Goal: Information Seeking & Learning: Understand process/instructions

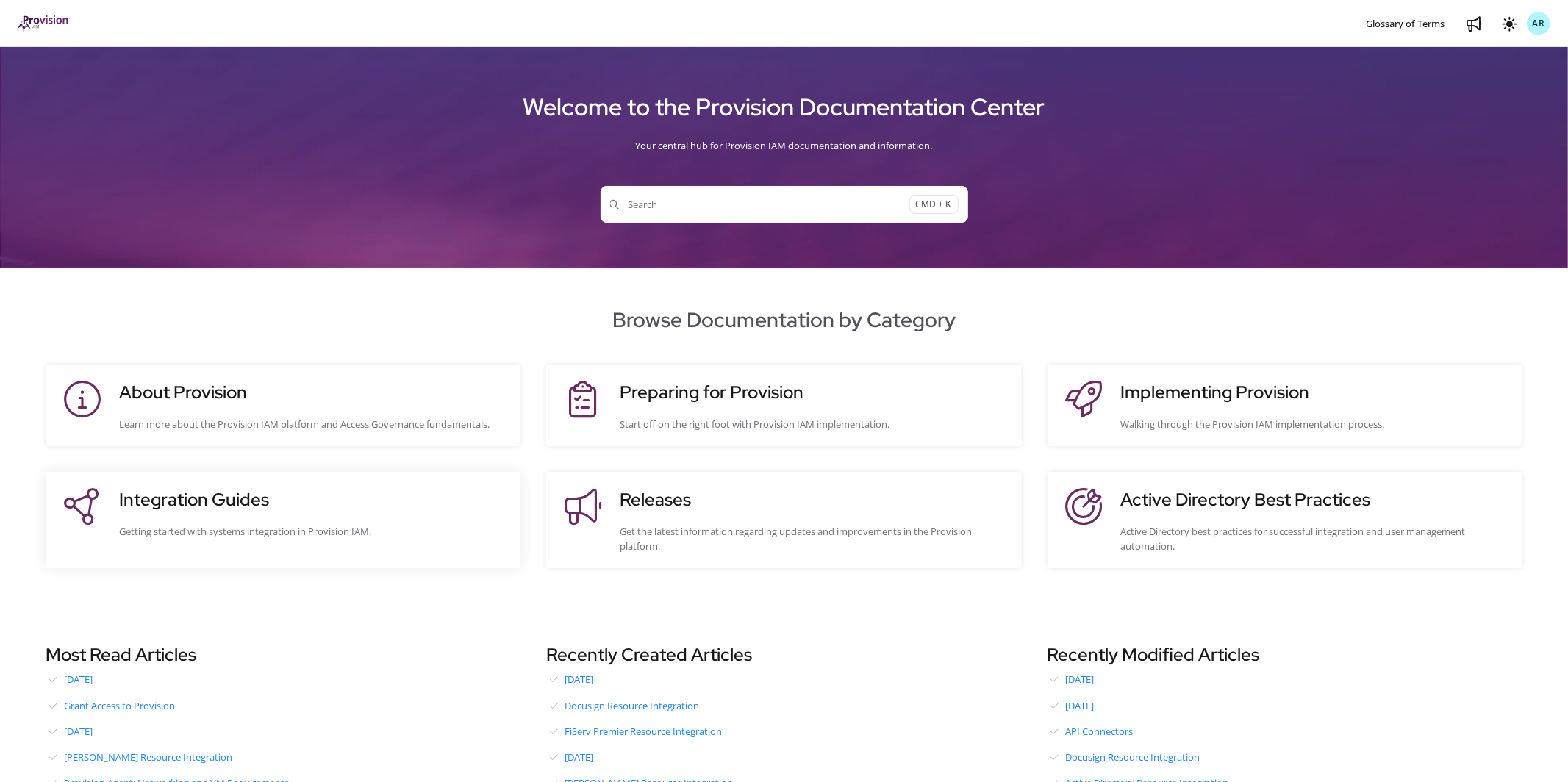
click at [184, 504] on h3 "Integration Guides" at bounding box center [311, 500] width 386 height 27
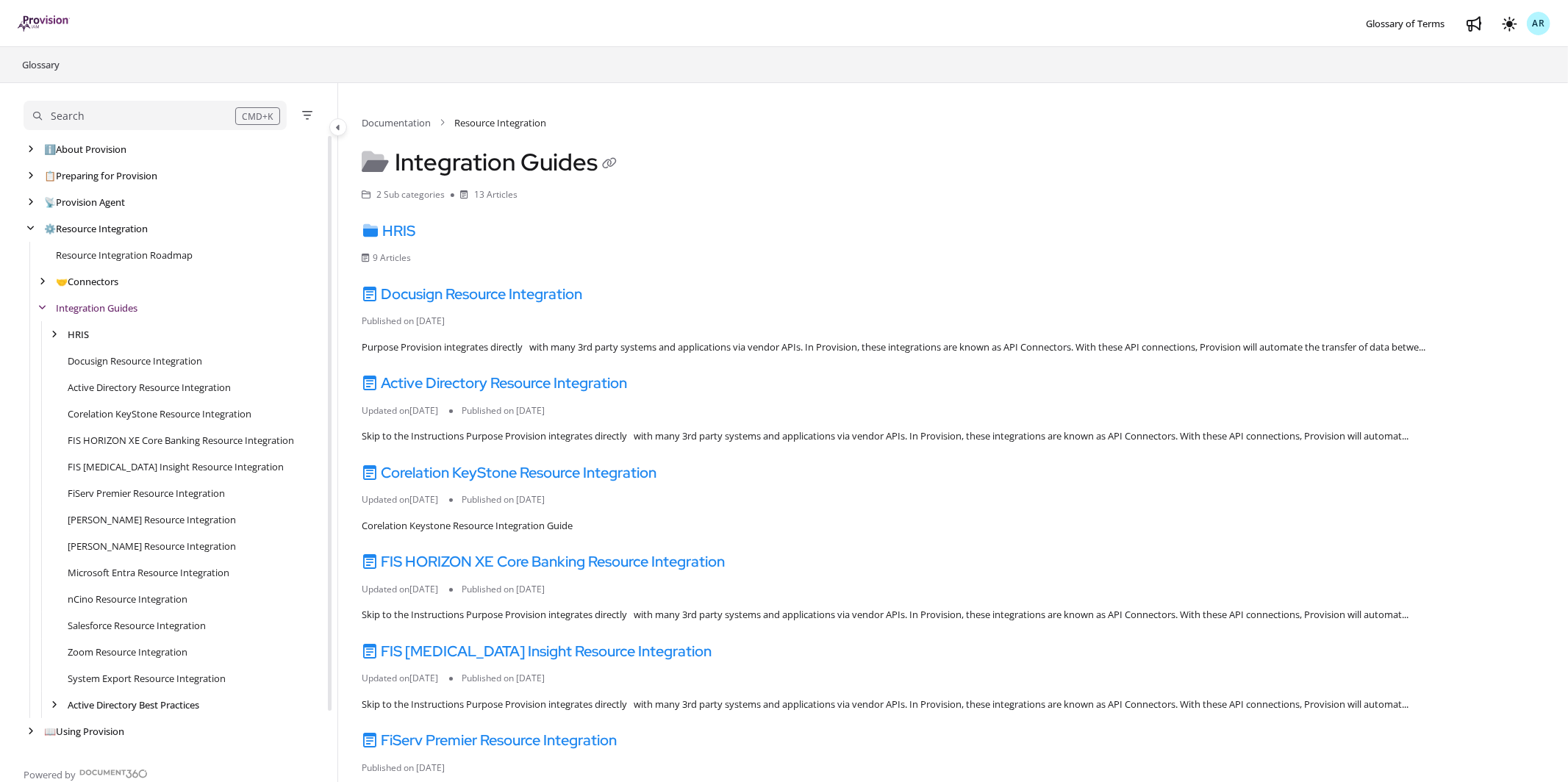
scroll to position [26, 0]
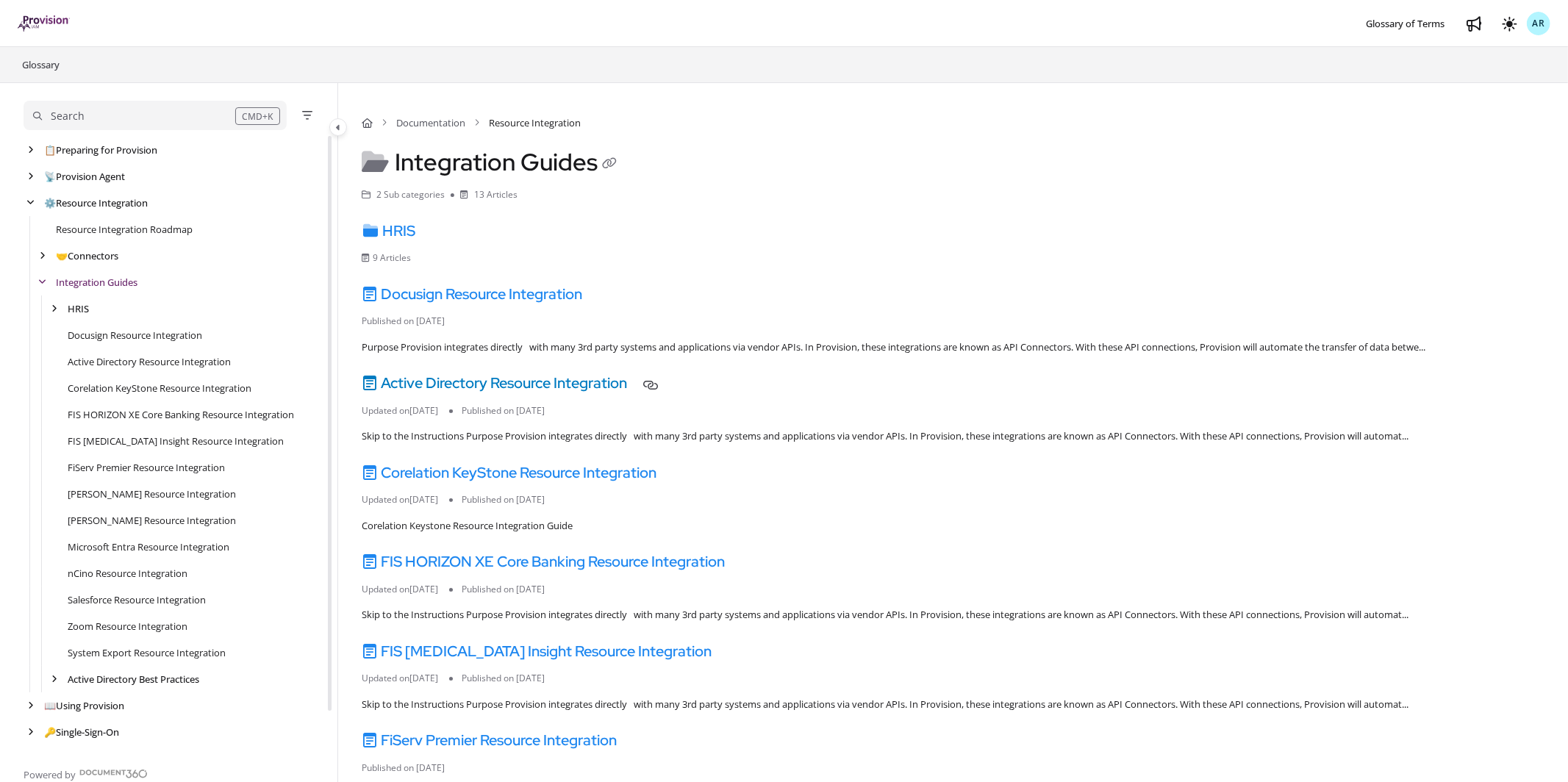
click at [535, 382] on link "Active Directory Resource Integration" at bounding box center [495, 383] width 266 height 19
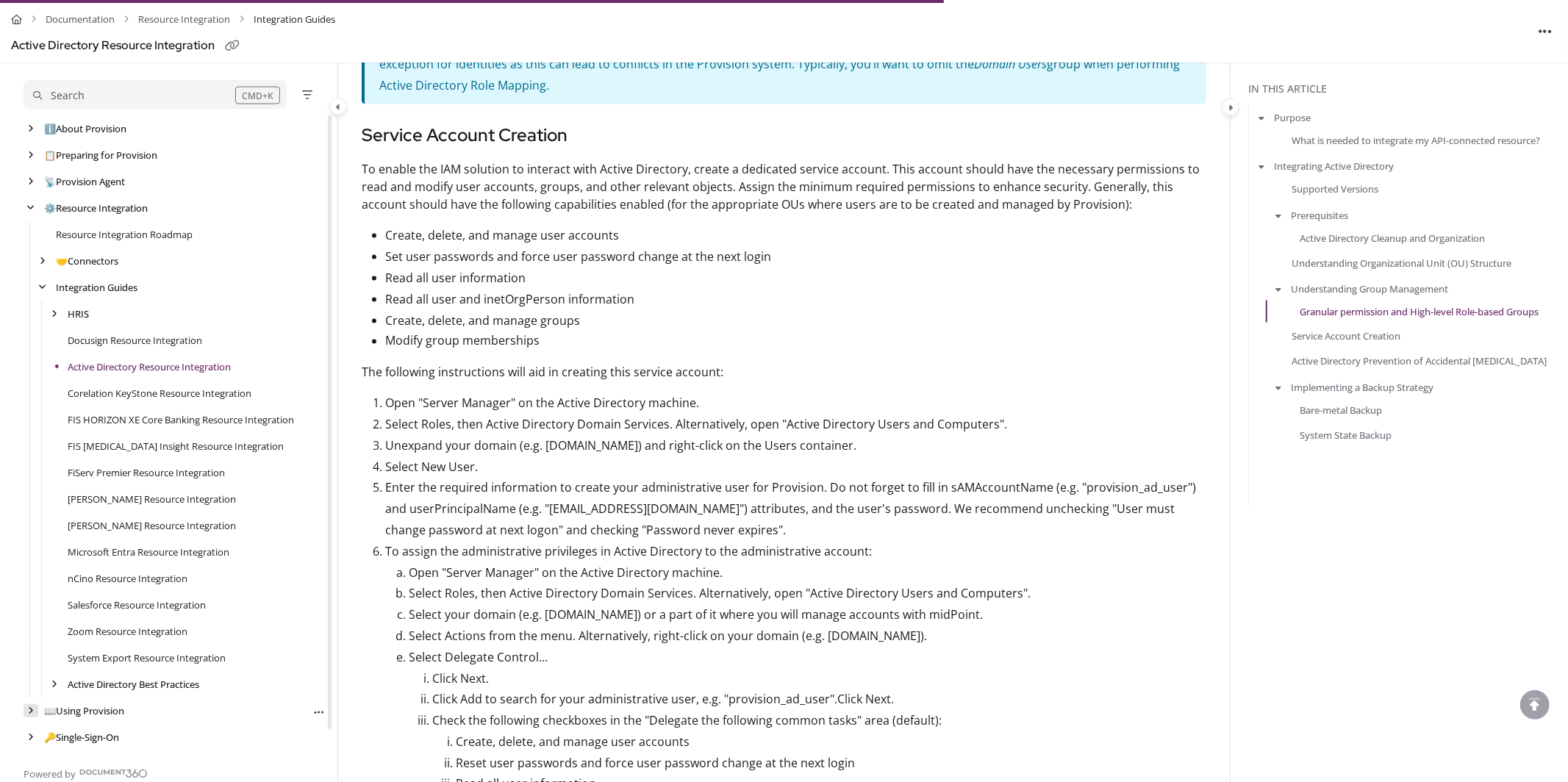
click at [30, 710] on icon "arrow" at bounding box center [30, 710] width 6 height 9
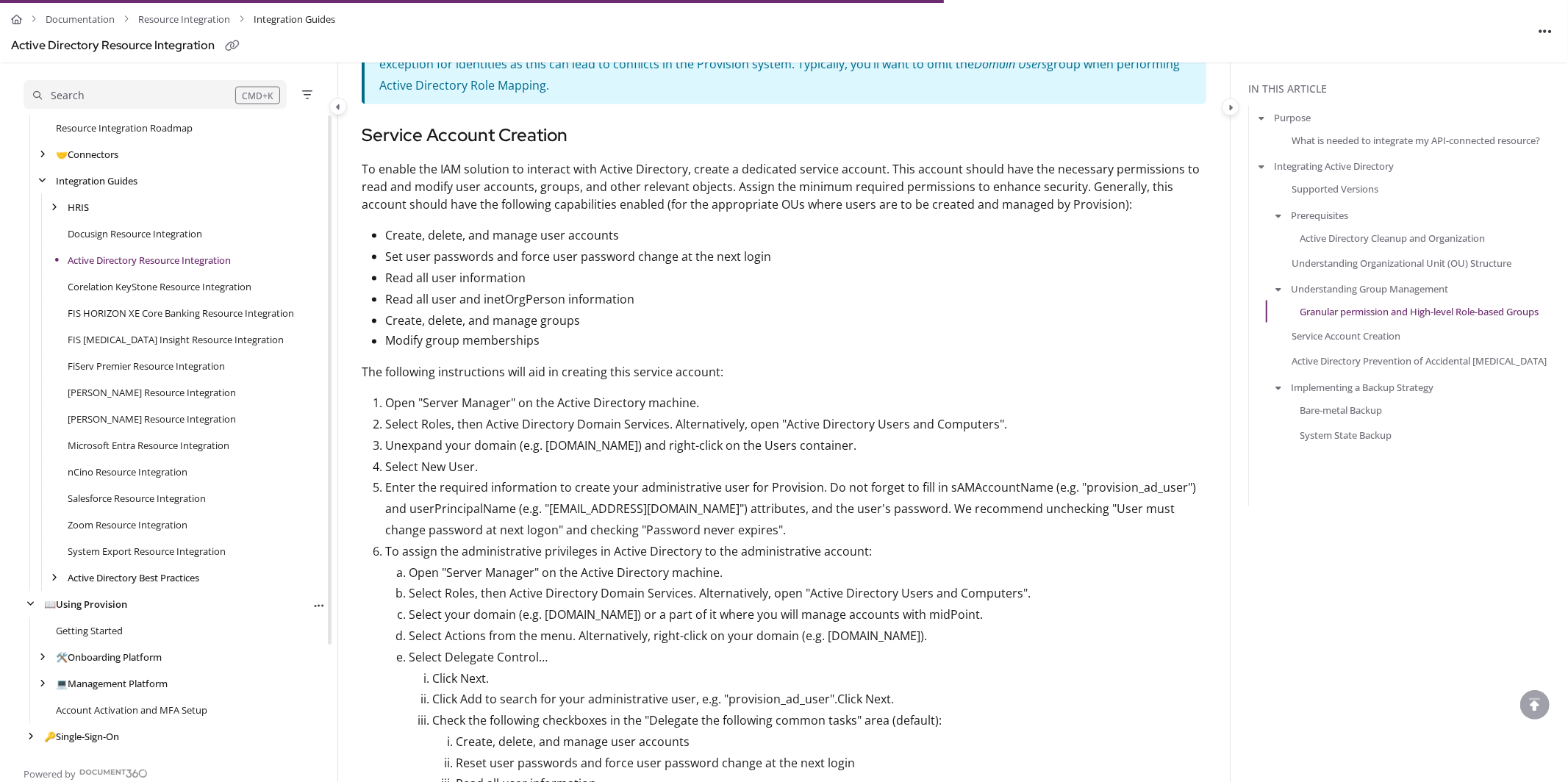
scroll to position [129, 0]
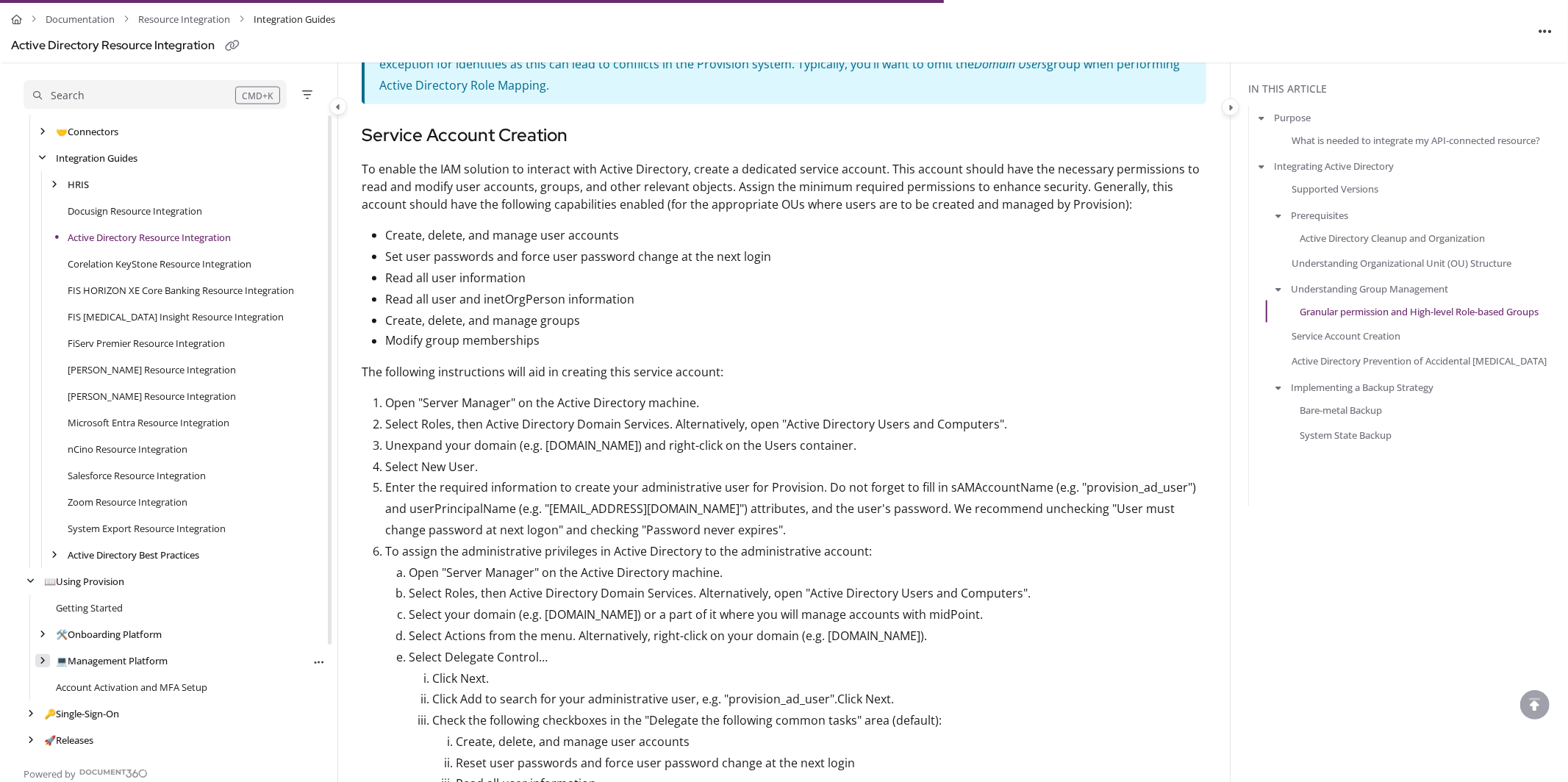
click at [43, 659] on icon "arrow" at bounding box center [43, 661] width 6 height 9
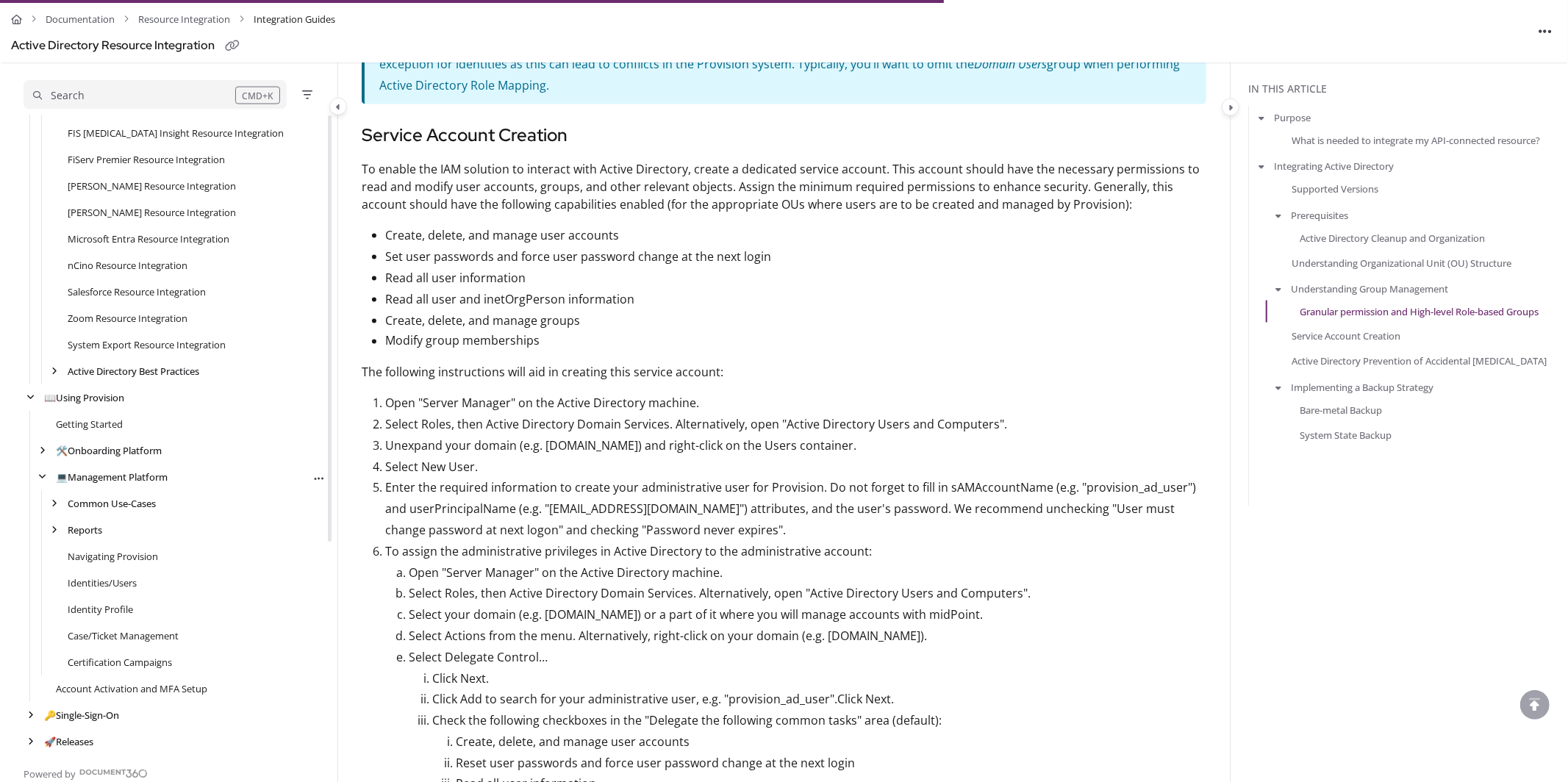
scroll to position [314, 0]
click at [103, 604] on link "Identity Profile" at bounding box center [100, 608] width 65 height 14
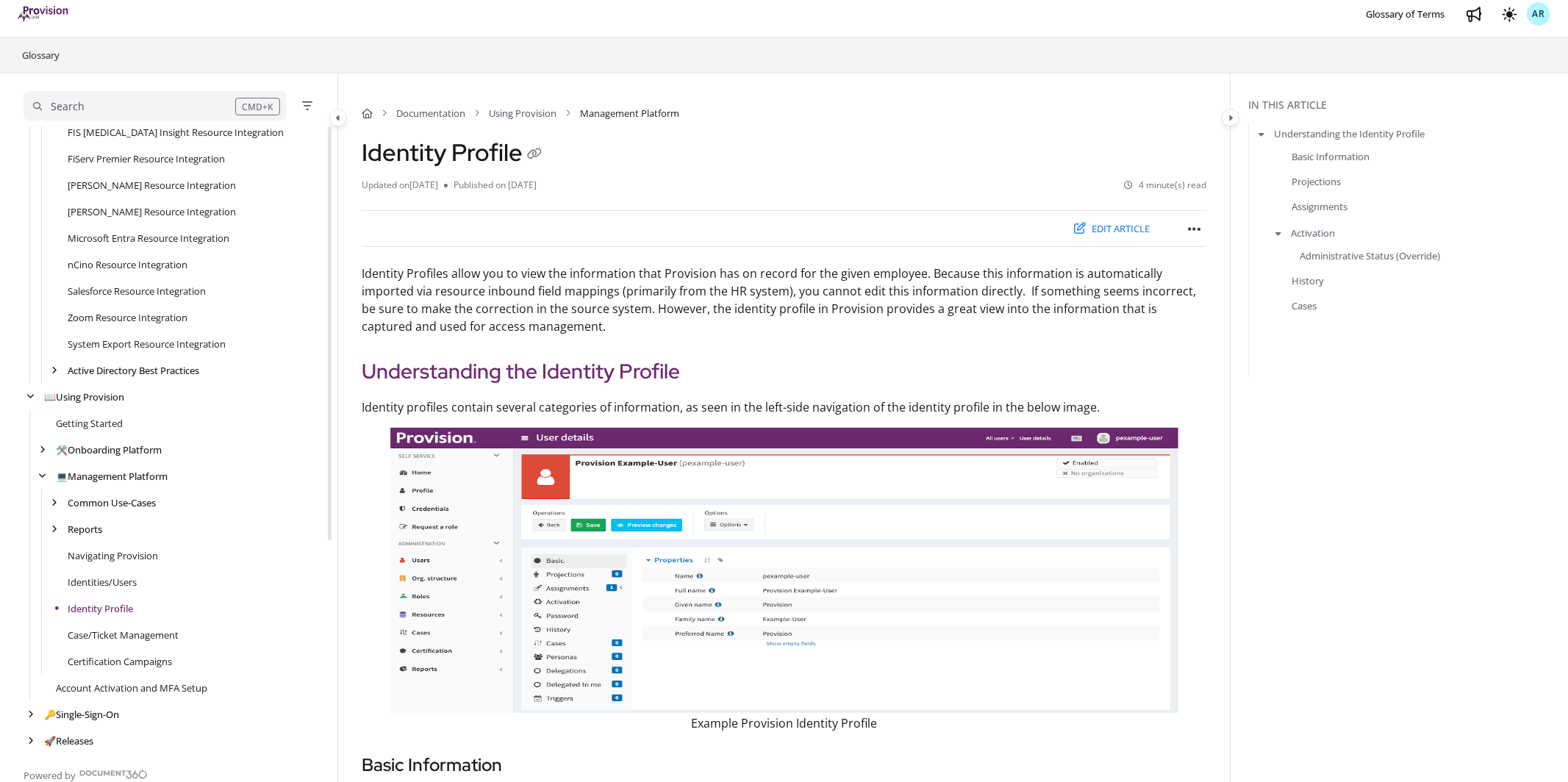
scroll to position [326, 0]
click at [109, 587] on link "Identities/Users" at bounding box center [103, 581] width 70 height 14
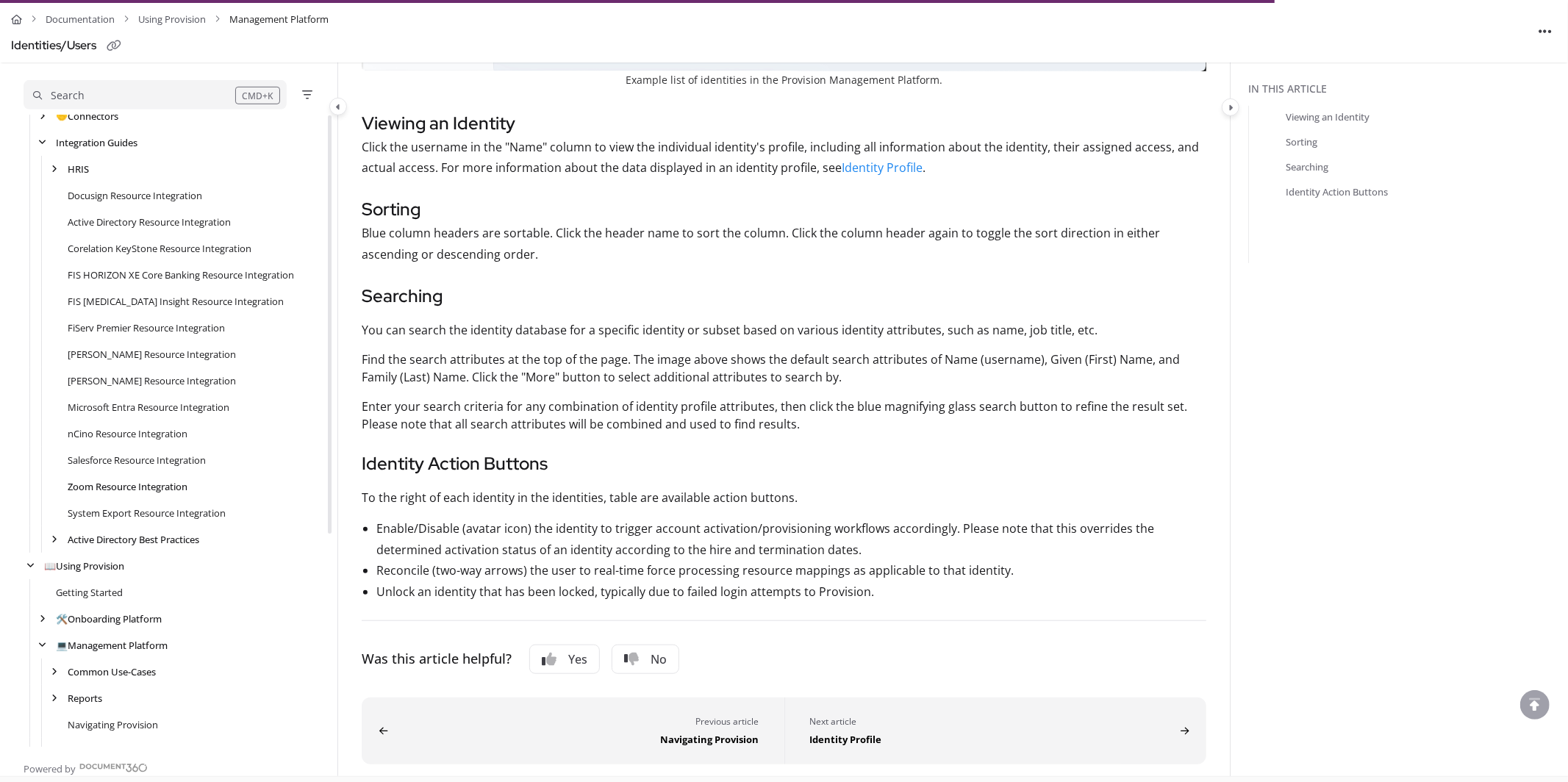
scroll to position [147, 0]
click at [41, 619] on icon "arrow" at bounding box center [43, 616] width 6 height 9
click at [56, 645] on icon "arrow" at bounding box center [54, 642] width 6 height 9
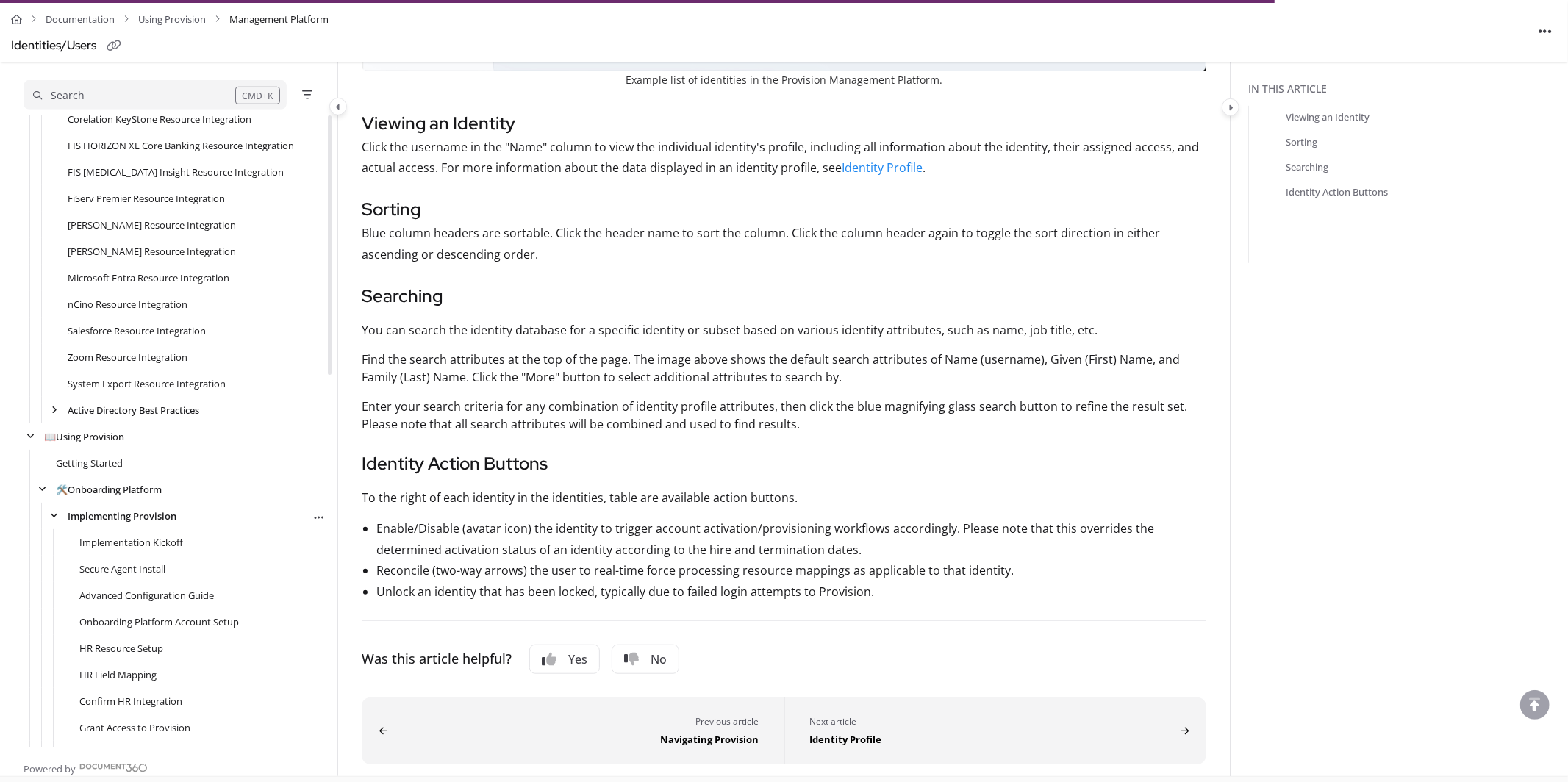
scroll to position [357, 0]
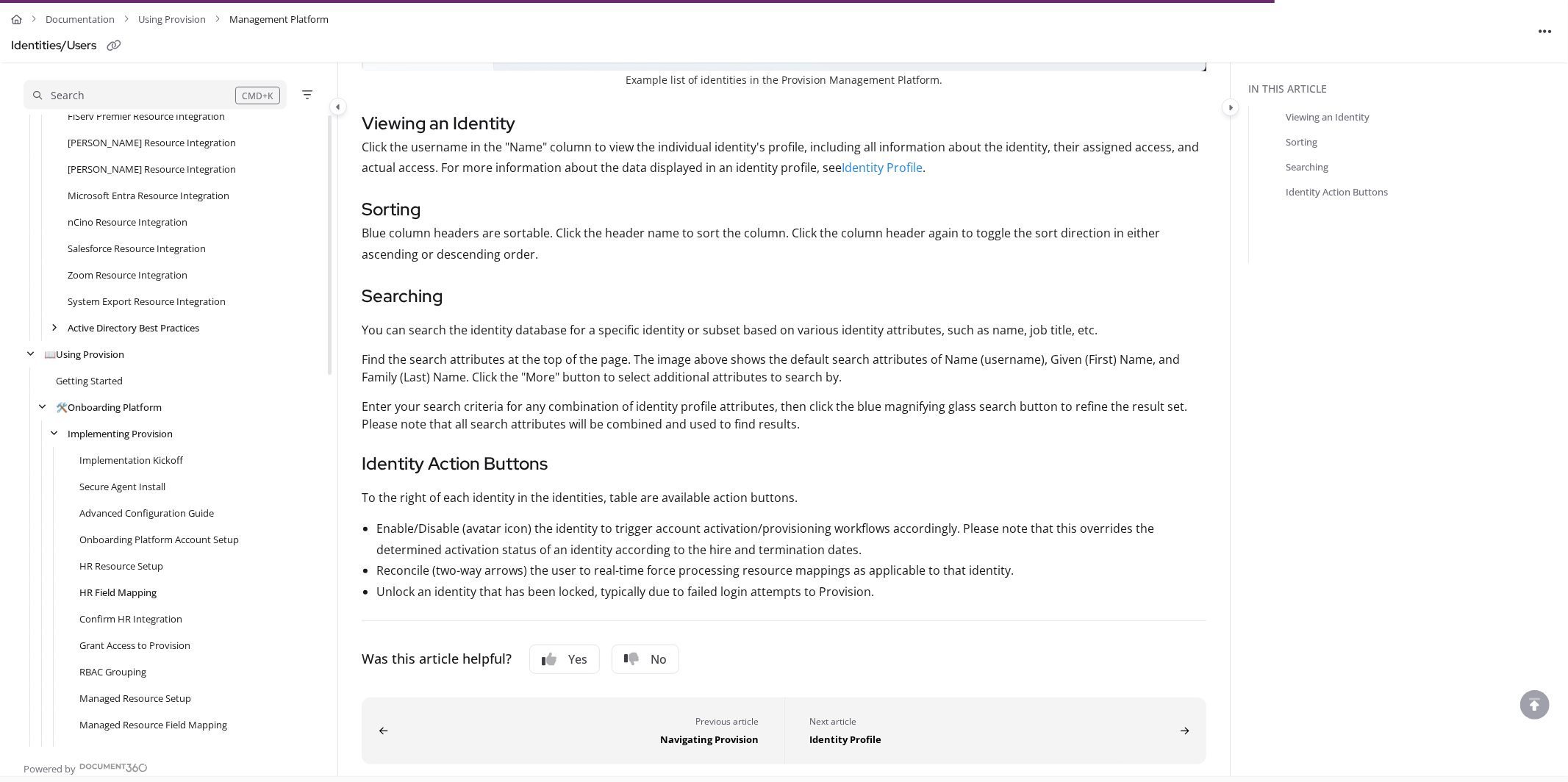
click at [113, 586] on link "HR Field Mapping" at bounding box center [118, 592] width 77 height 14
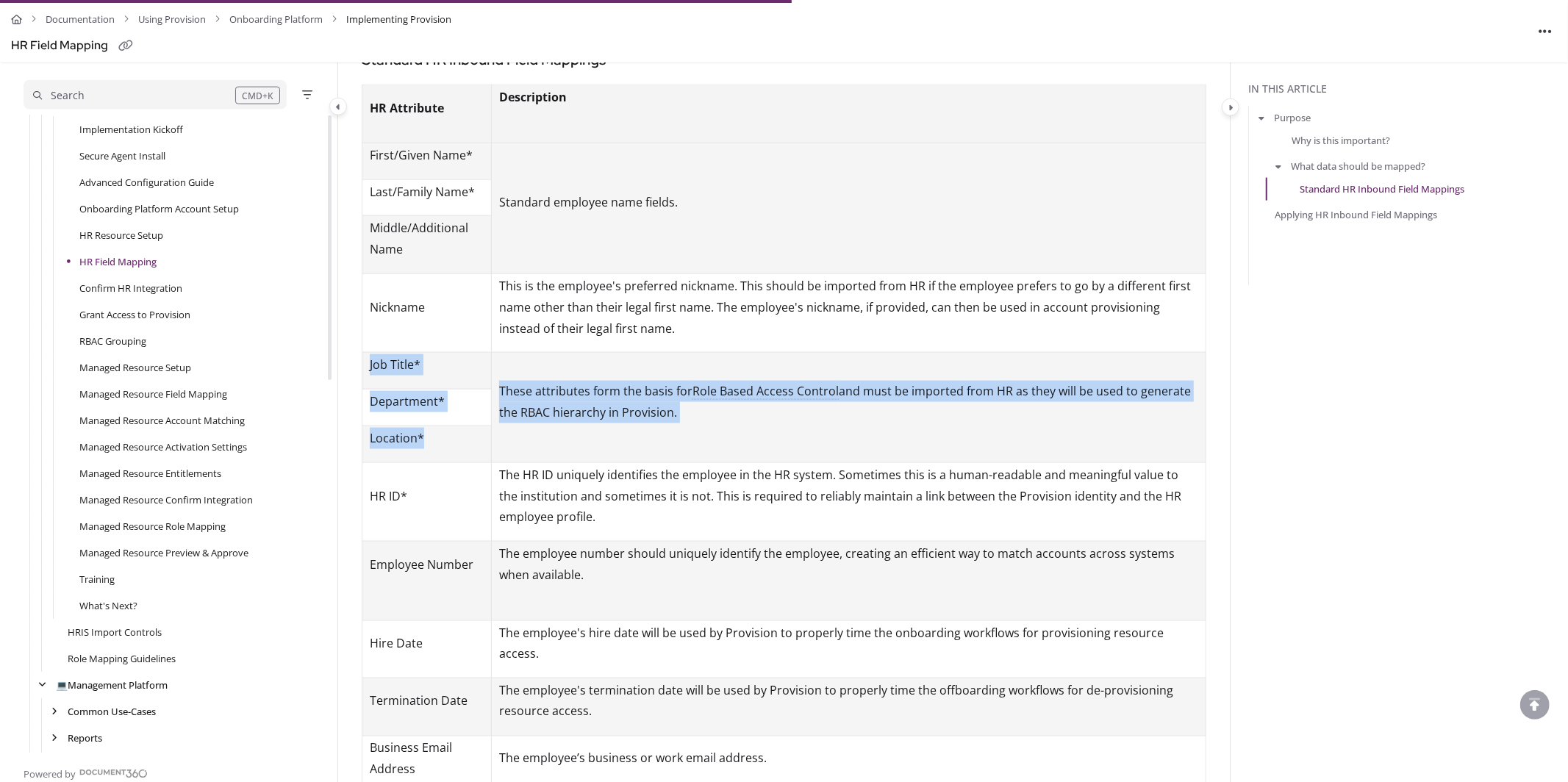
drag, startPoint x: 370, startPoint y: 348, endPoint x: 455, endPoint y: 421, distance: 112.0
click at [455, 421] on tbody "HR Attribute Description First/Given Name* Standard employee name fields. Last/…" at bounding box center [784, 439] width 844 height 709
click at [409, 354] on p "Job Title*" at bounding box center [427, 364] width 114 height 21
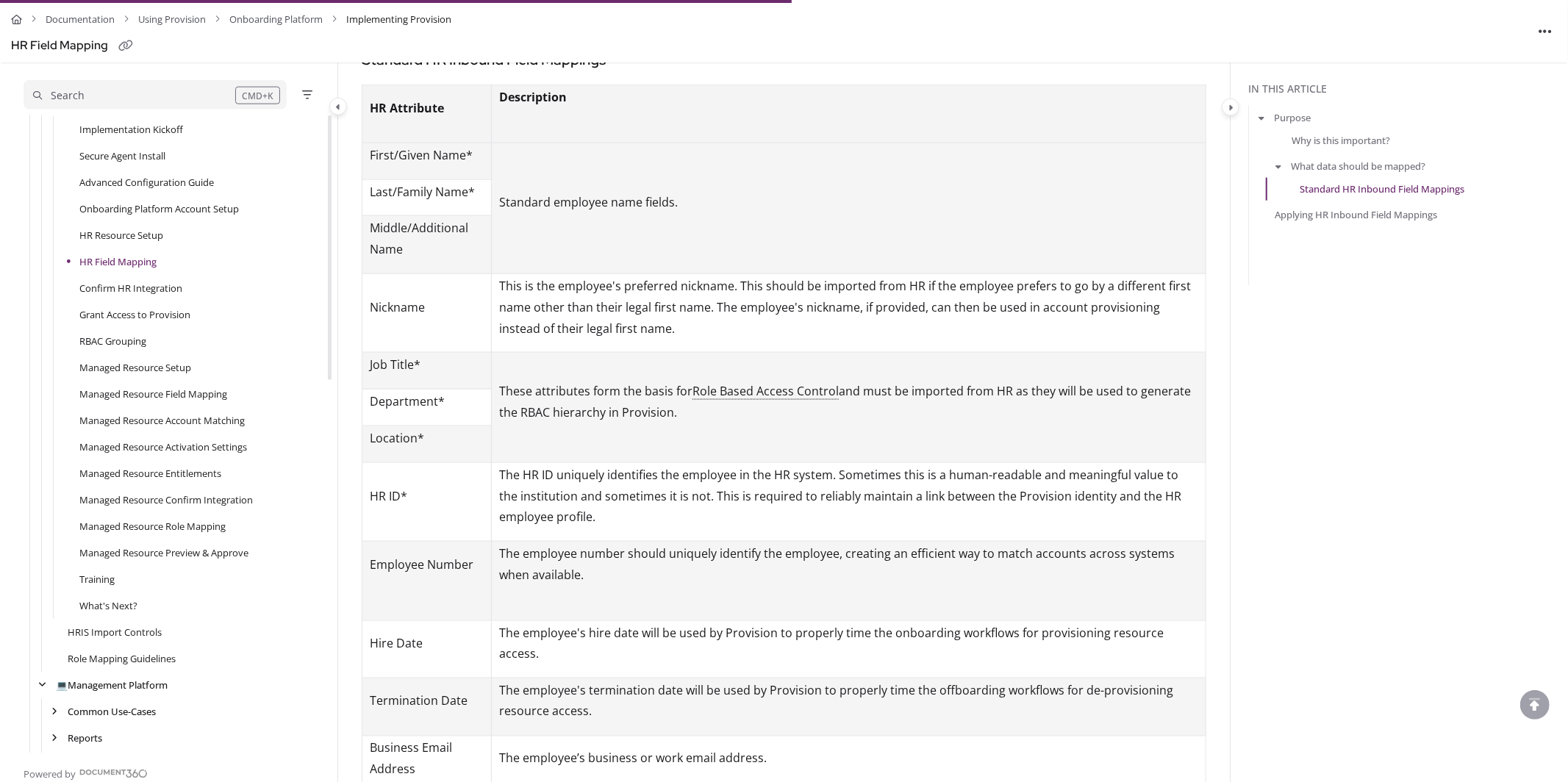
click at [374, 486] on p "HR ID*" at bounding box center [427, 496] width 114 height 21
click at [412, 486] on p "HR ID*" at bounding box center [427, 496] width 114 height 21
click at [416, 486] on p "HR ID*" at bounding box center [427, 496] width 114 height 21
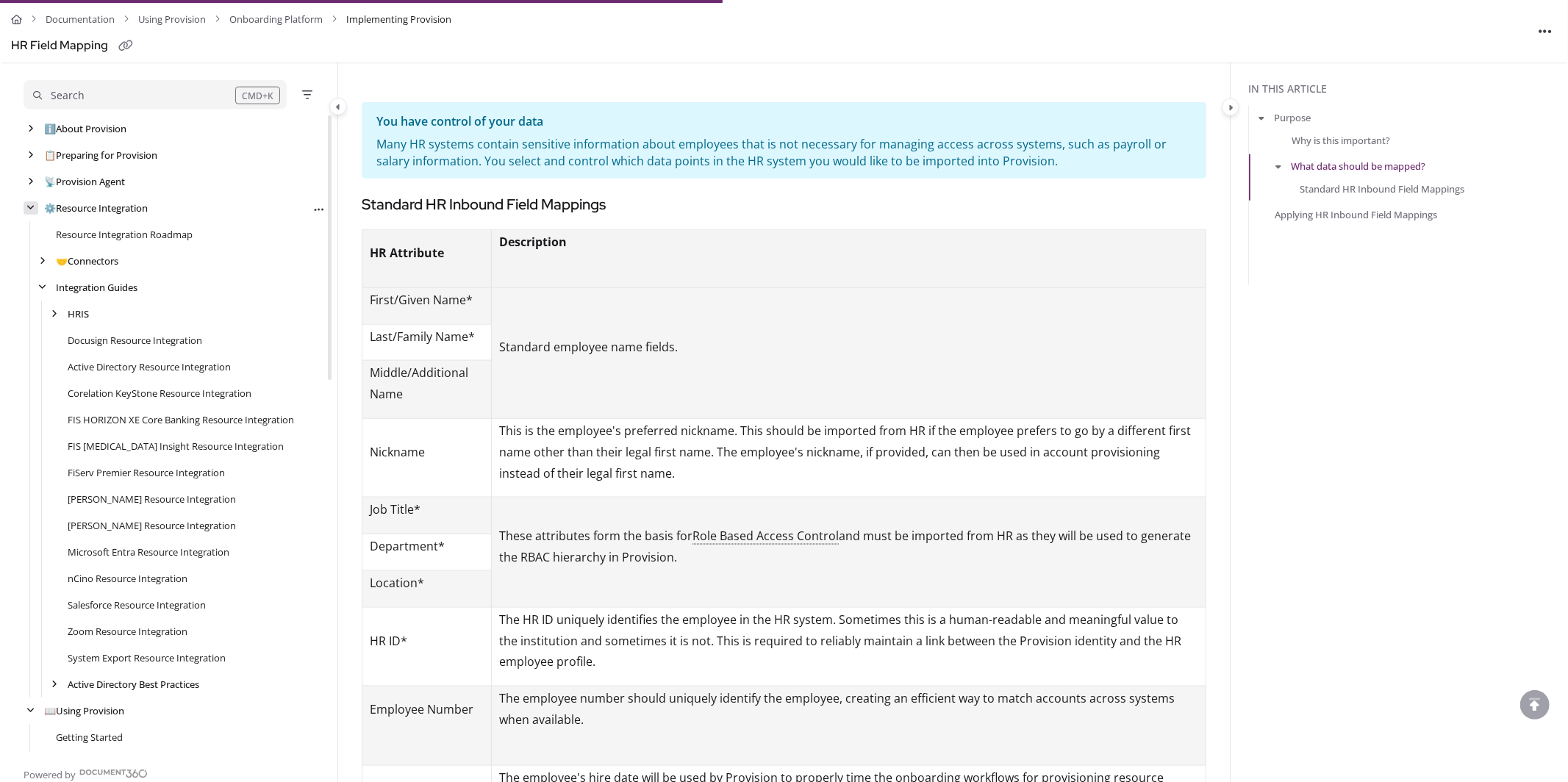
click at [26, 204] on div "arrow" at bounding box center [30, 208] width 14 height 14
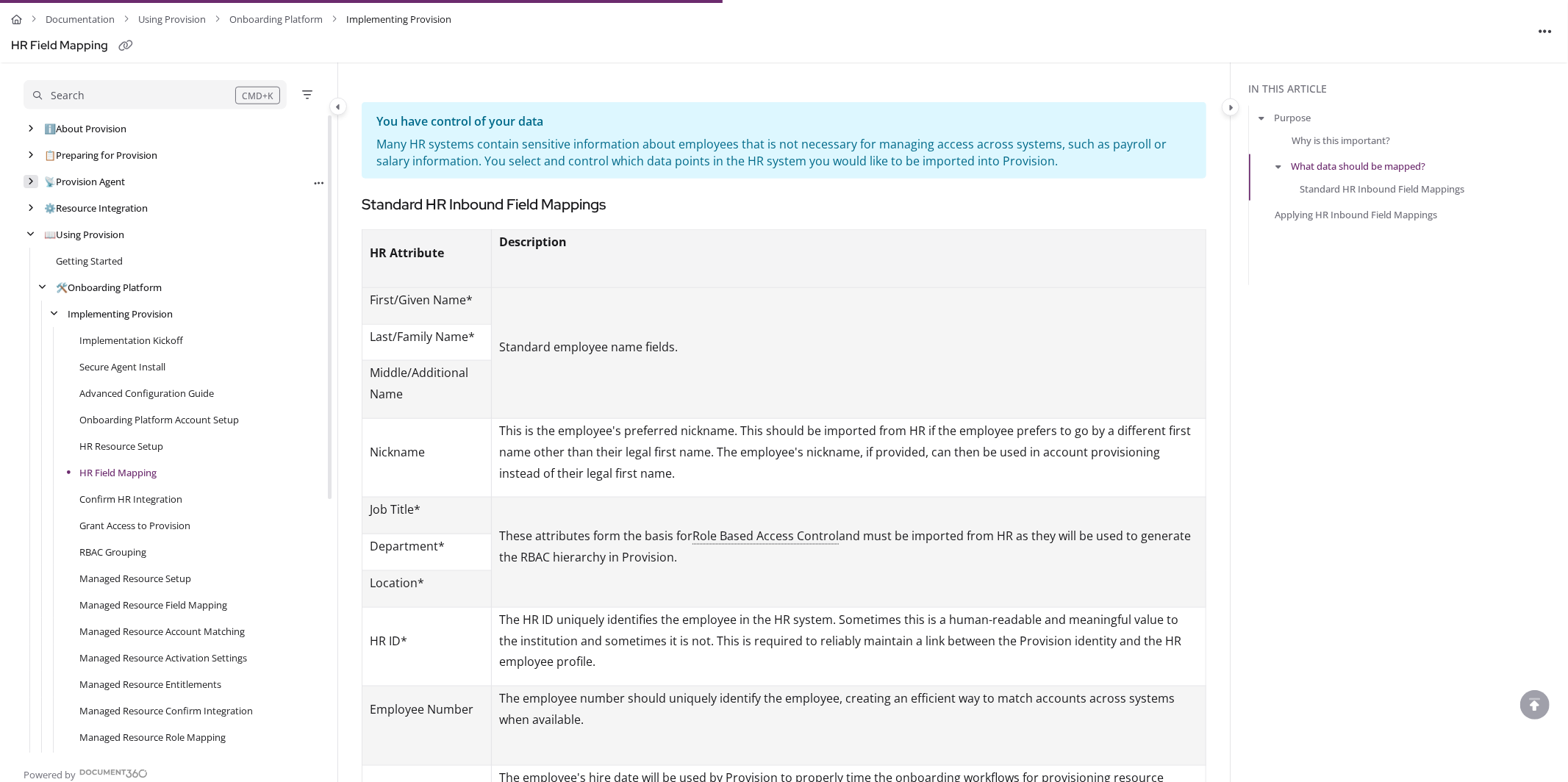
click at [31, 178] on icon "arrow" at bounding box center [30, 181] width 6 height 9
click at [33, 236] on icon "arrow" at bounding box center [30, 233] width 6 height 9
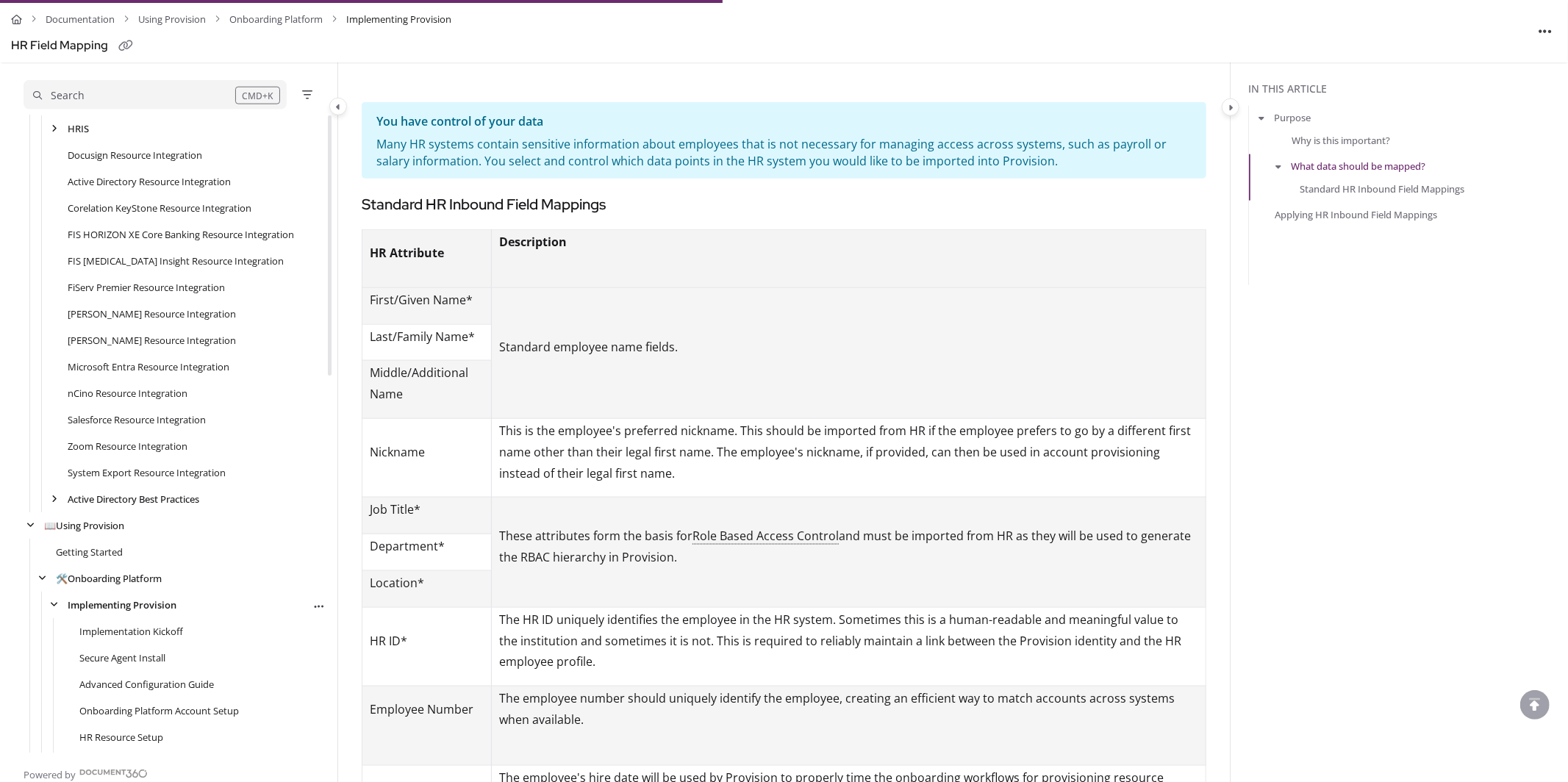
scroll to position [321, 0]
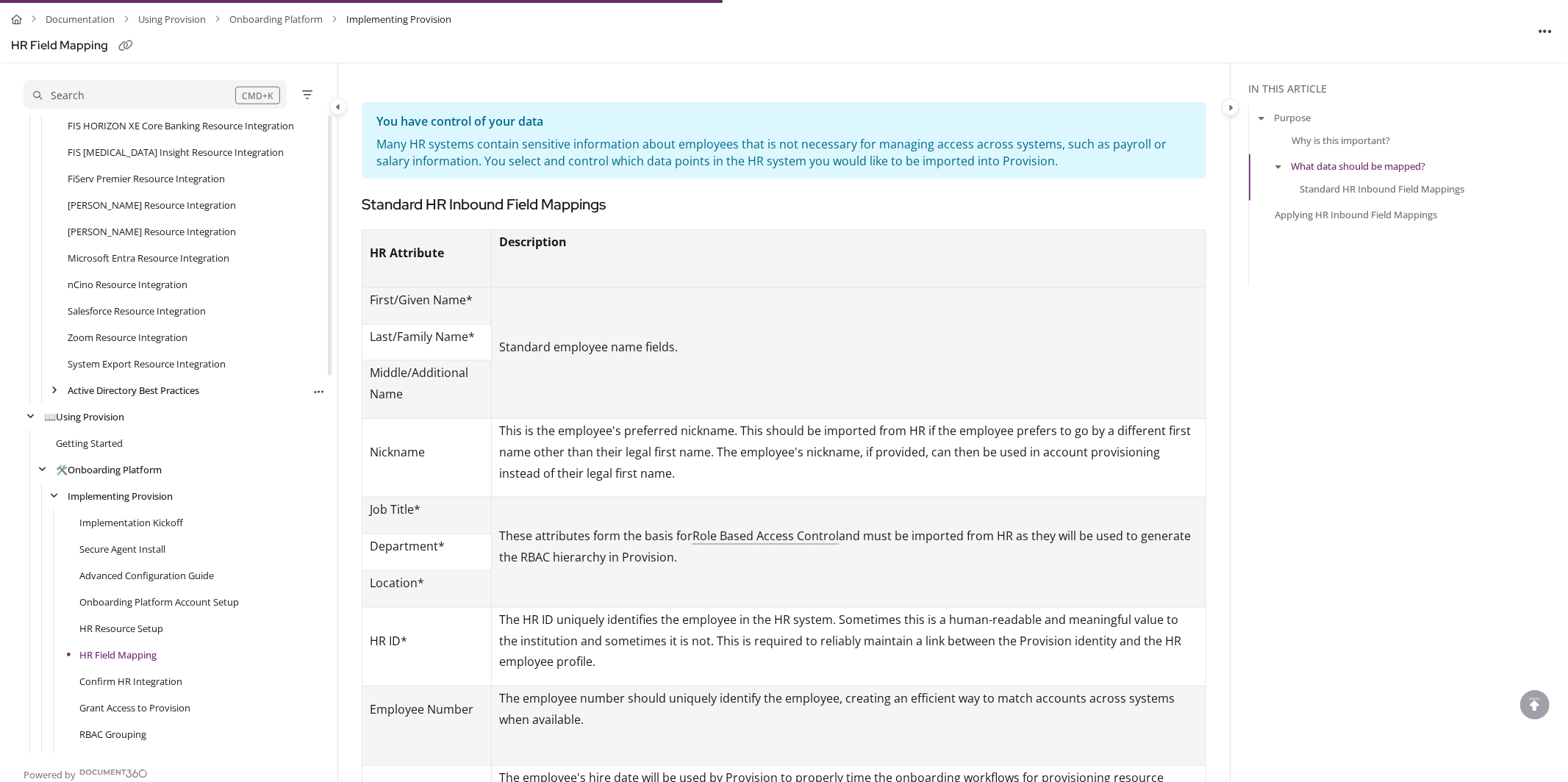
click at [53, 397] on div "Active Directory Best Practices Export PDF" at bounding box center [175, 390] width 302 height 27
click at [54, 383] on div "arrow" at bounding box center [54, 390] width 14 height 14
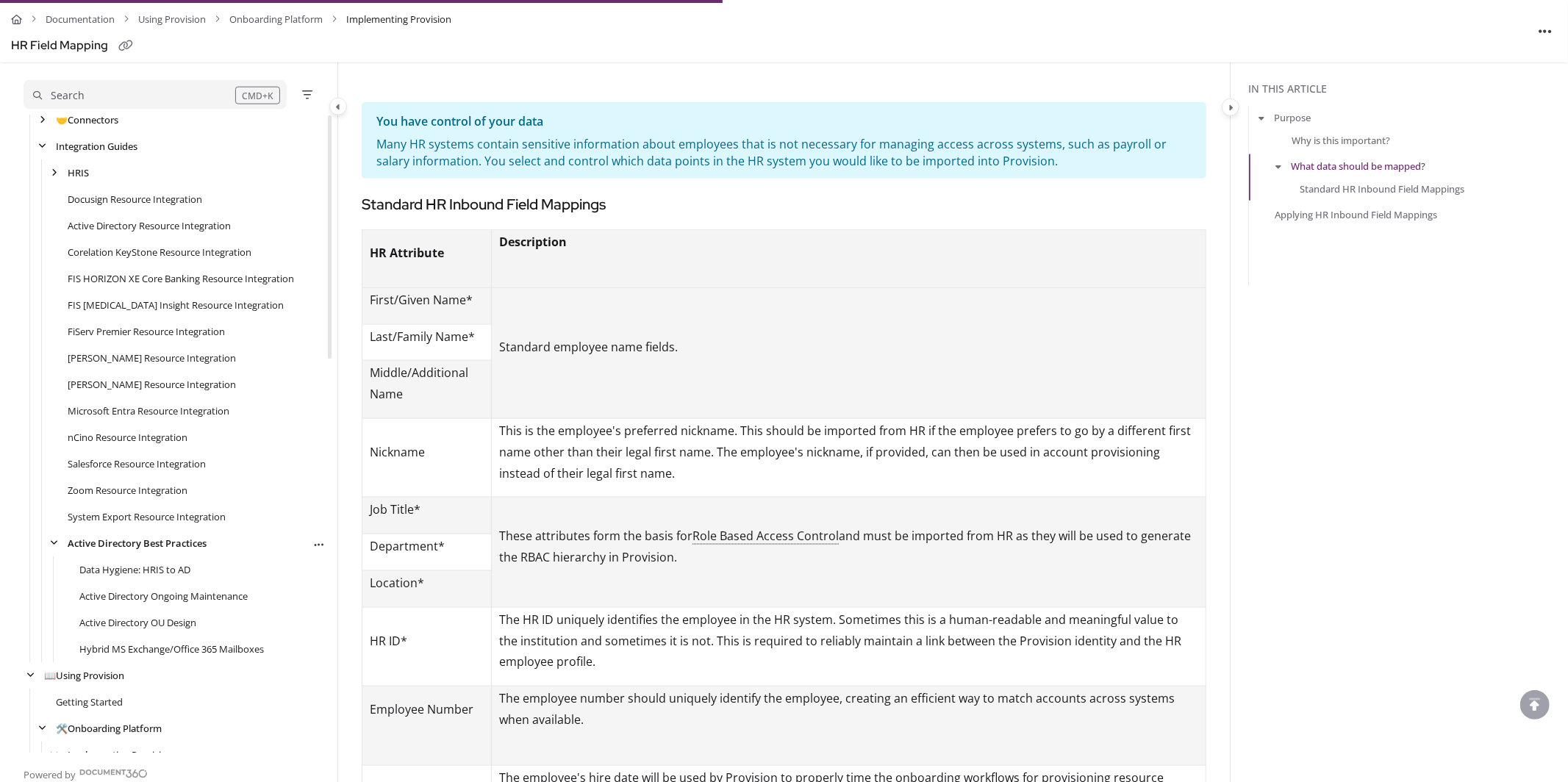
scroll to position [65, 0]
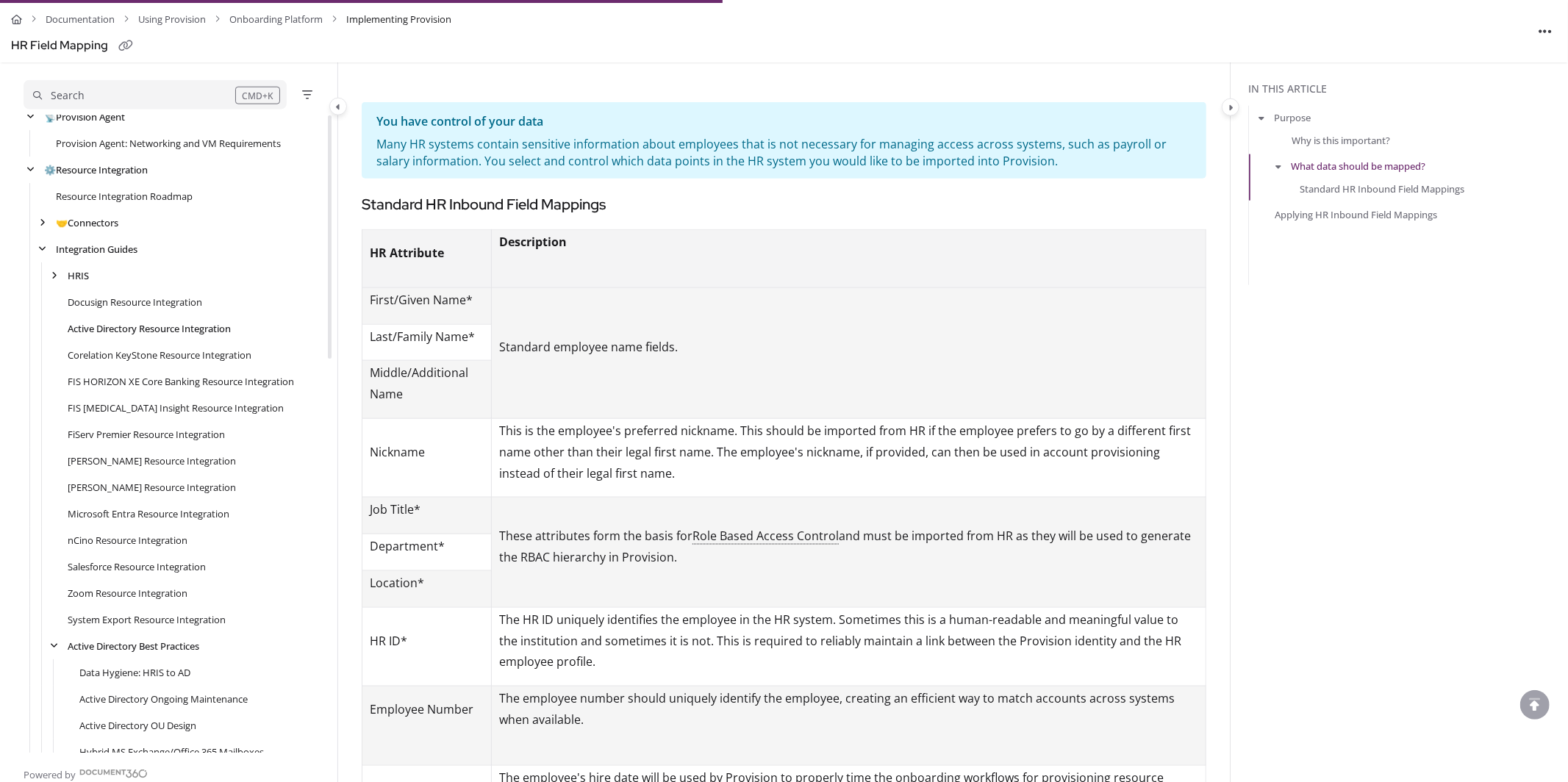
click at [121, 325] on link "Active Directory Resource Integration" at bounding box center [149, 328] width 163 height 14
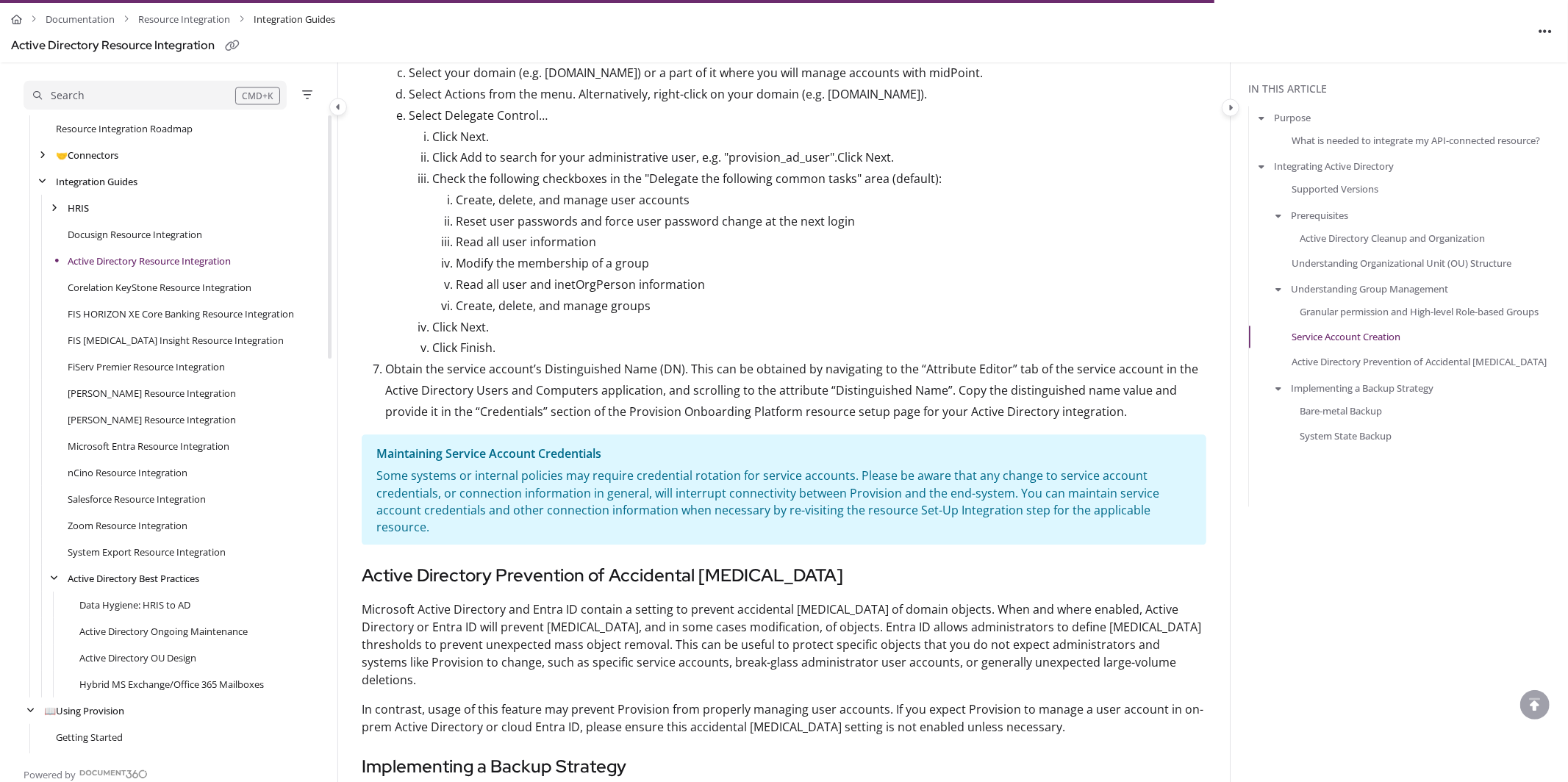
scroll to position [2553, 0]
